Goal: Find specific page/section: Find specific page/section

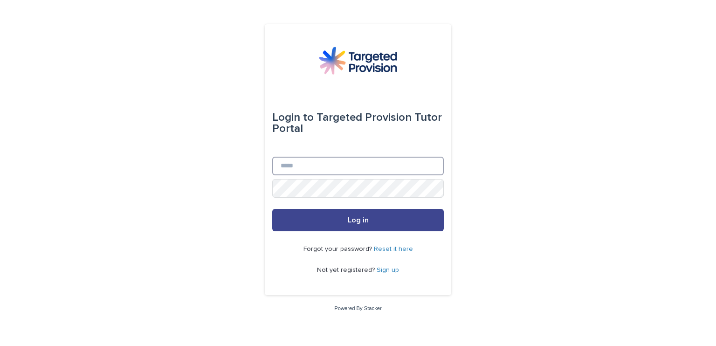
type input "**********"
click at [349, 228] on button "Log in" at bounding box center [357, 220] width 171 height 22
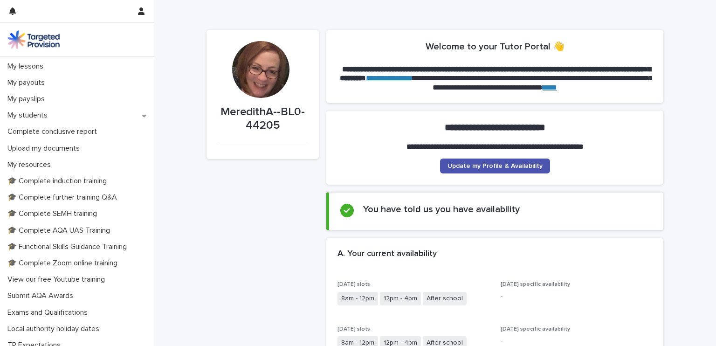
scroll to position [131, 0]
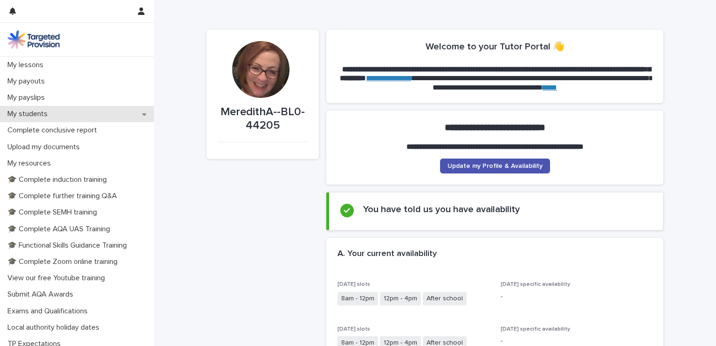
click at [142, 113] on icon at bounding box center [144, 114] width 4 height 7
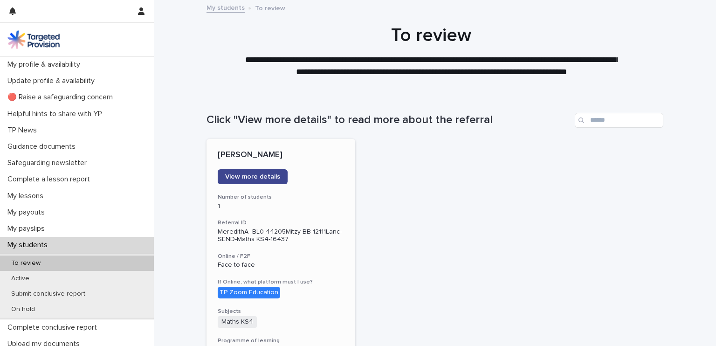
click at [256, 177] on span "View more details" at bounding box center [252, 176] width 55 height 7
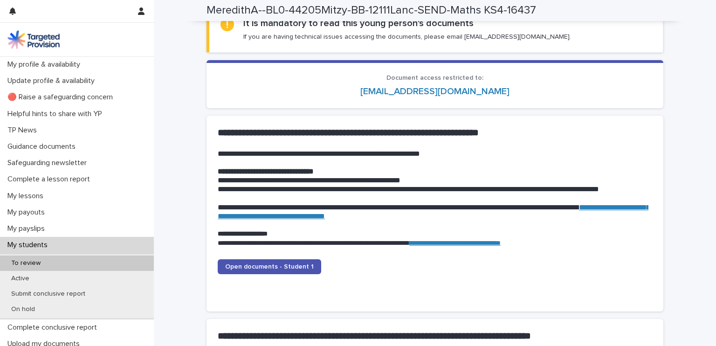
scroll to position [837, 0]
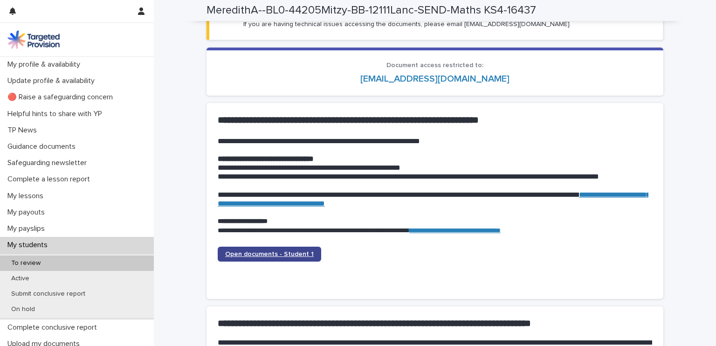
click at [235, 256] on span "Open documents - Student 1" at bounding box center [269, 254] width 89 height 7
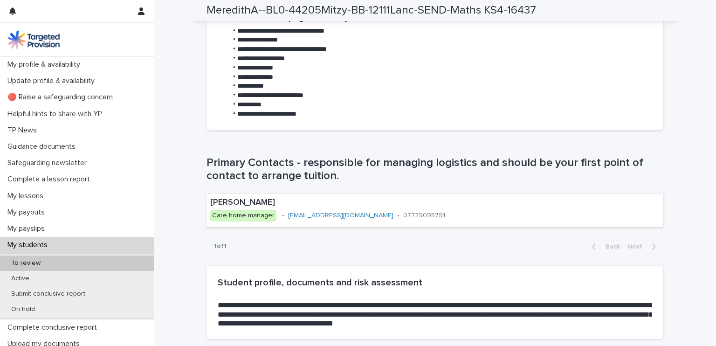
scroll to position [487, 0]
